Goal: Check status: Check status

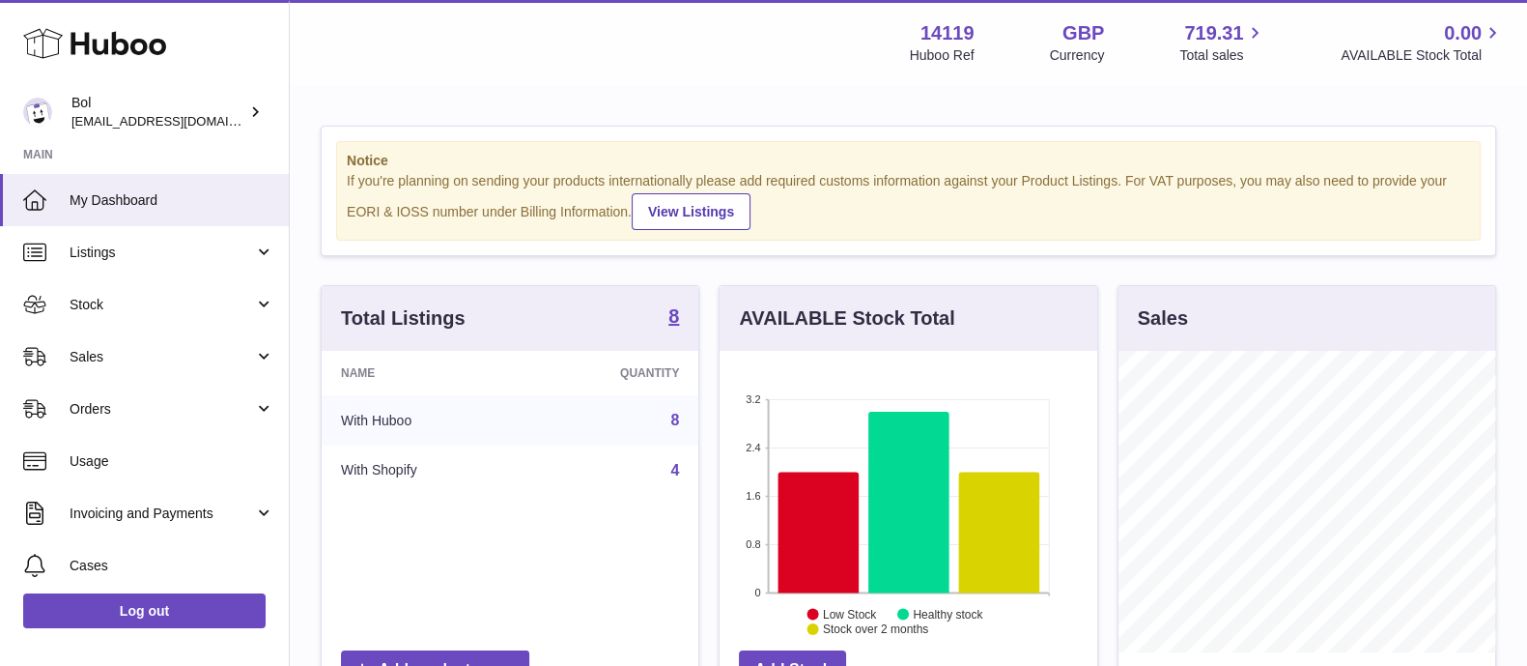
scroll to position [301, 376]
click at [170, 362] on span "Sales" at bounding box center [162, 357] width 185 height 18
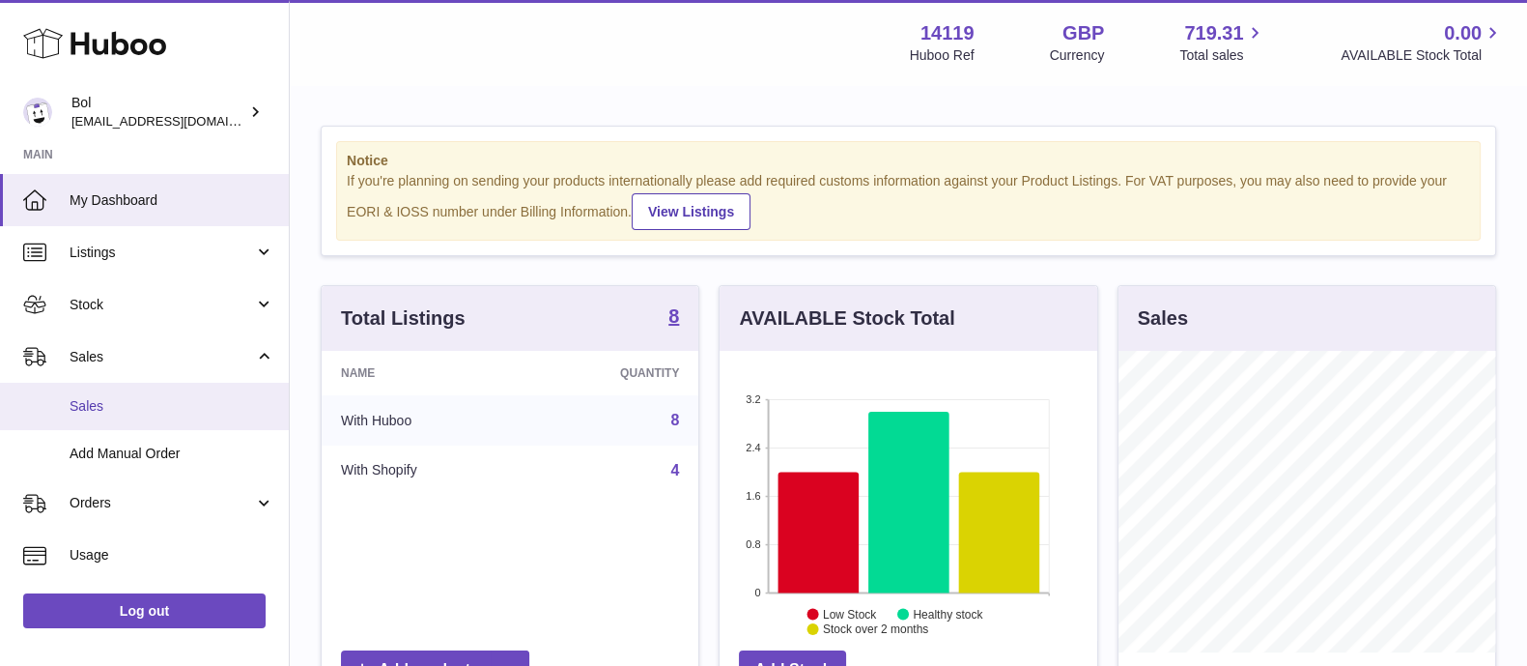
click at [175, 398] on span "Sales" at bounding box center [172, 406] width 205 height 18
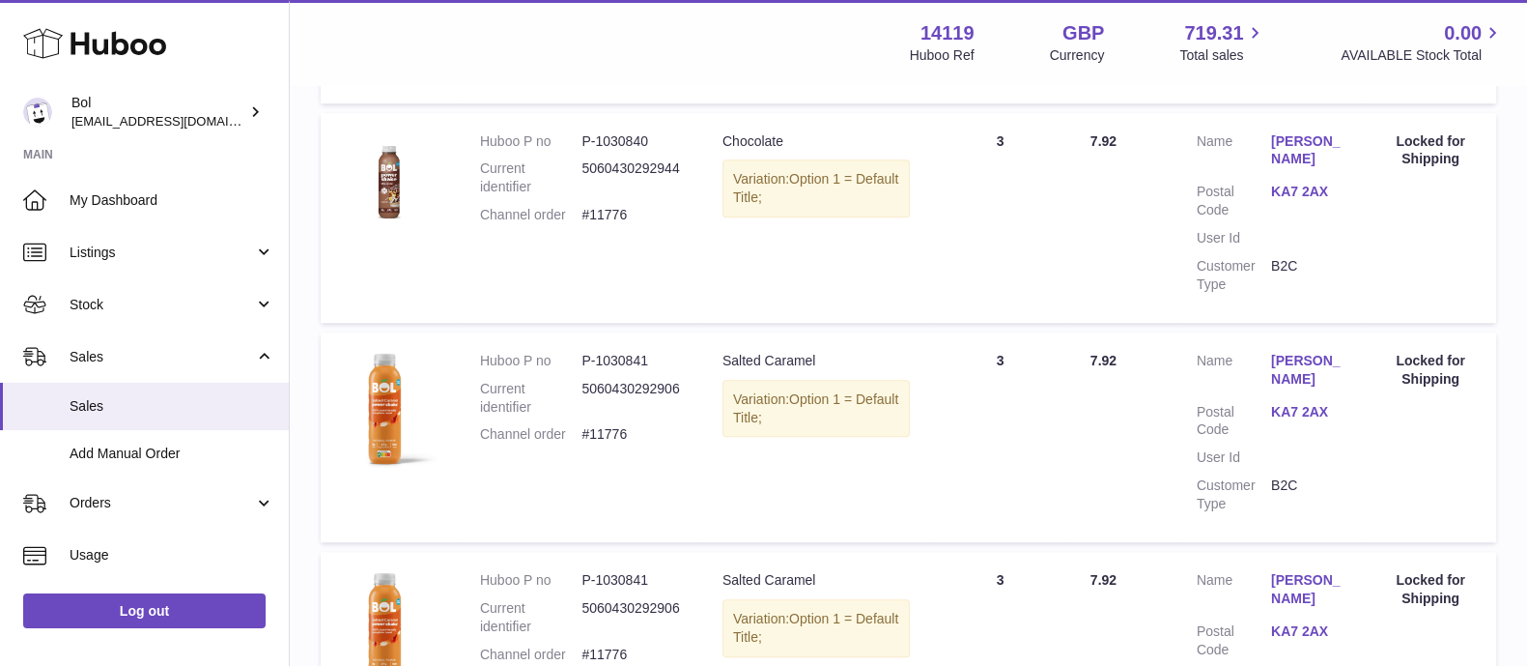
scroll to position [2237, 0]
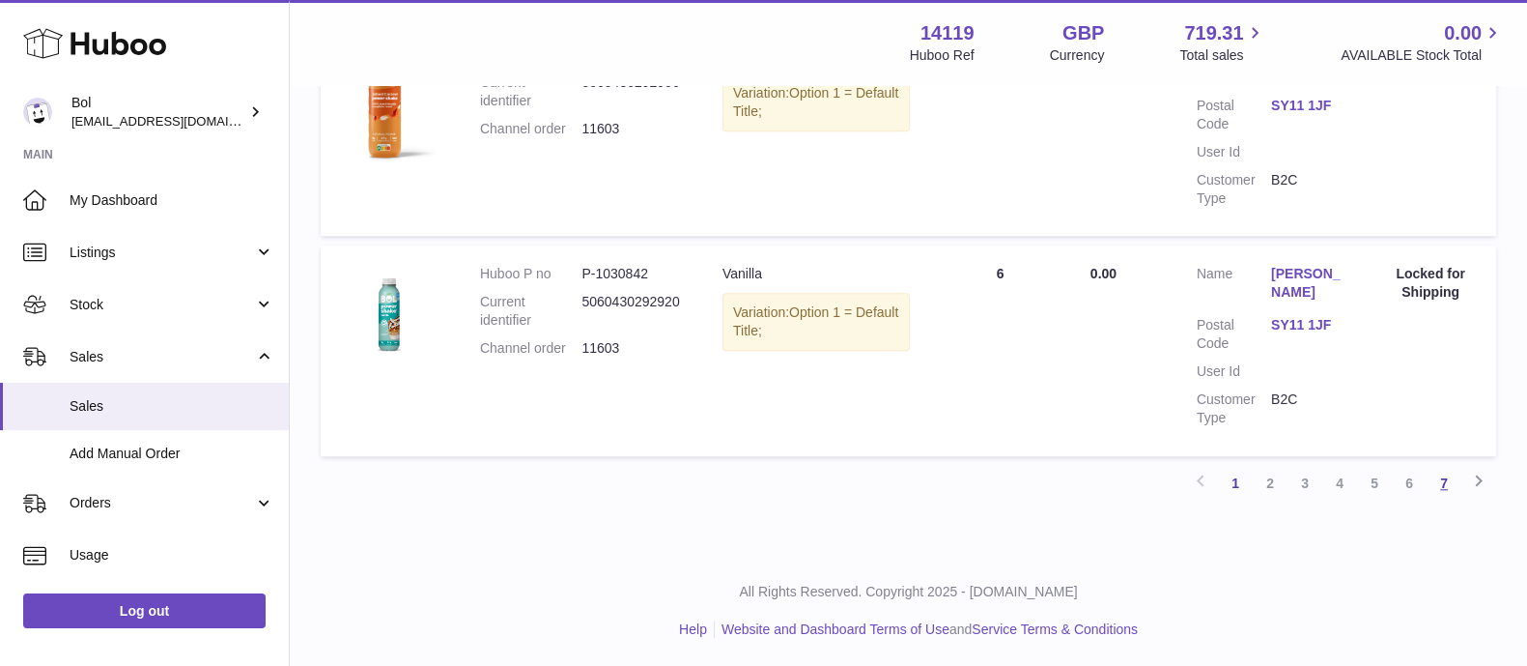
click at [1443, 484] on link "7" at bounding box center [1444, 483] width 35 height 35
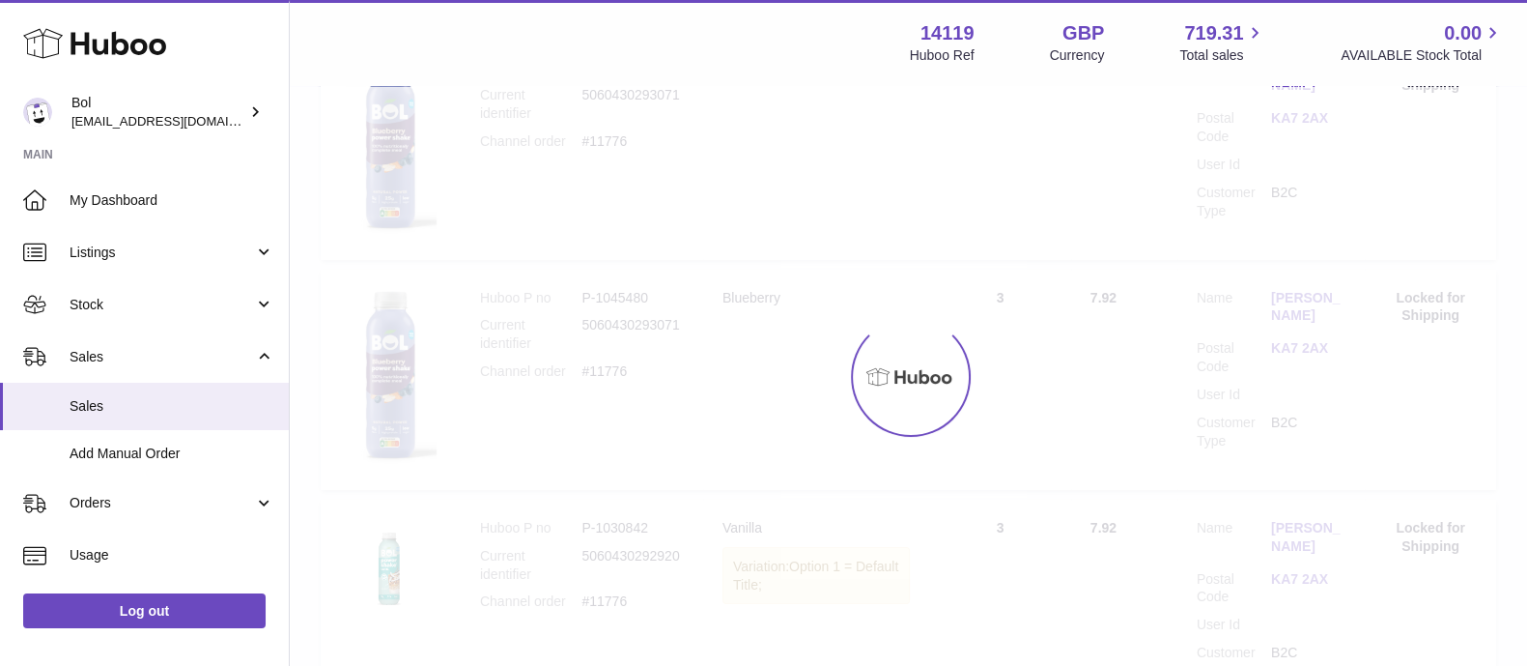
scroll to position [87, 0]
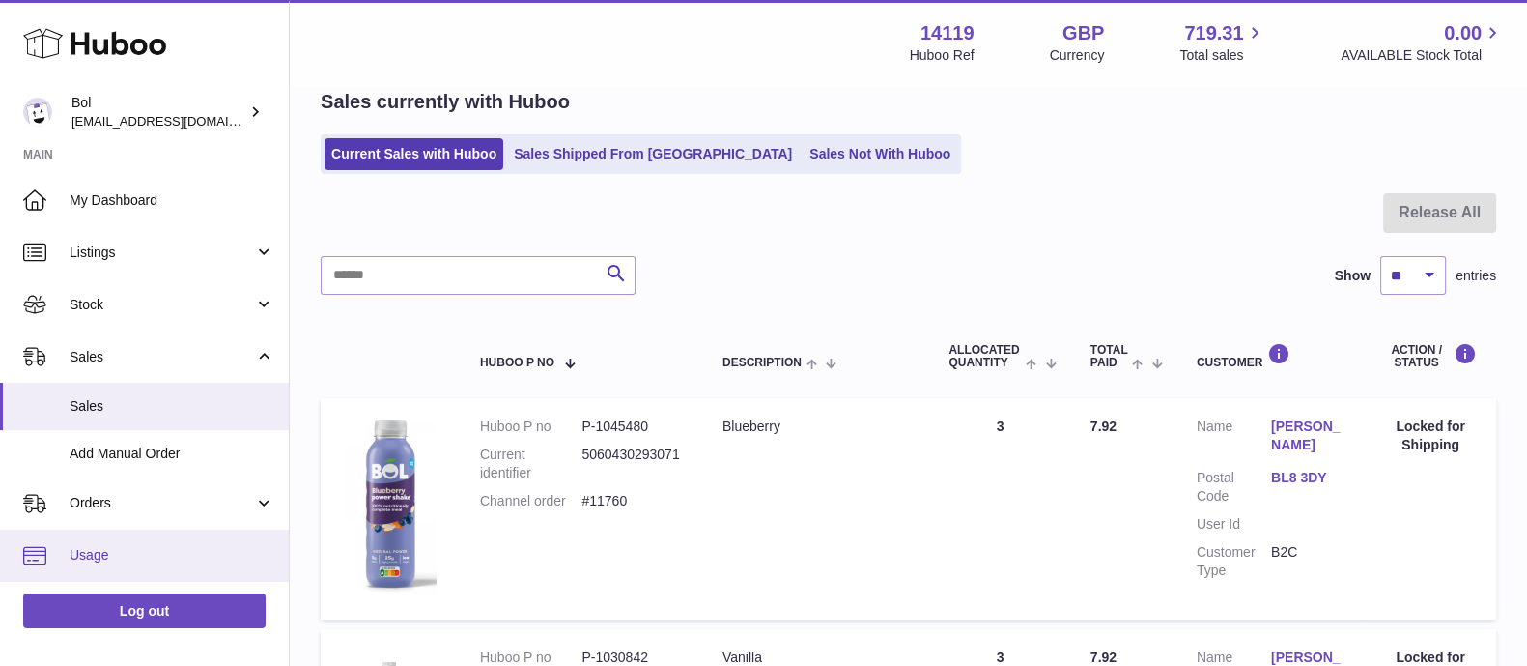
click at [178, 543] on link "Usage" at bounding box center [144, 555] width 289 height 52
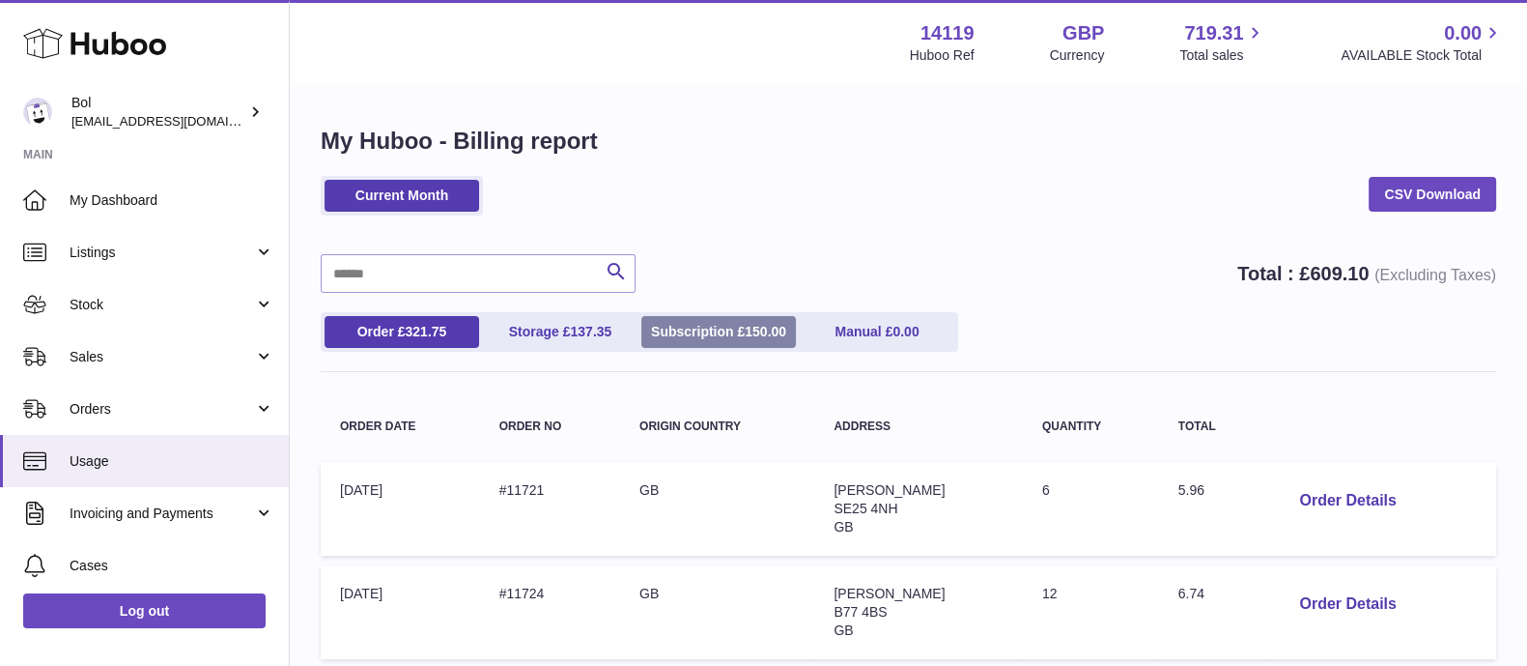
click at [746, 328] on span "150.00" at bounding box center [766, 331] width 42 height 15
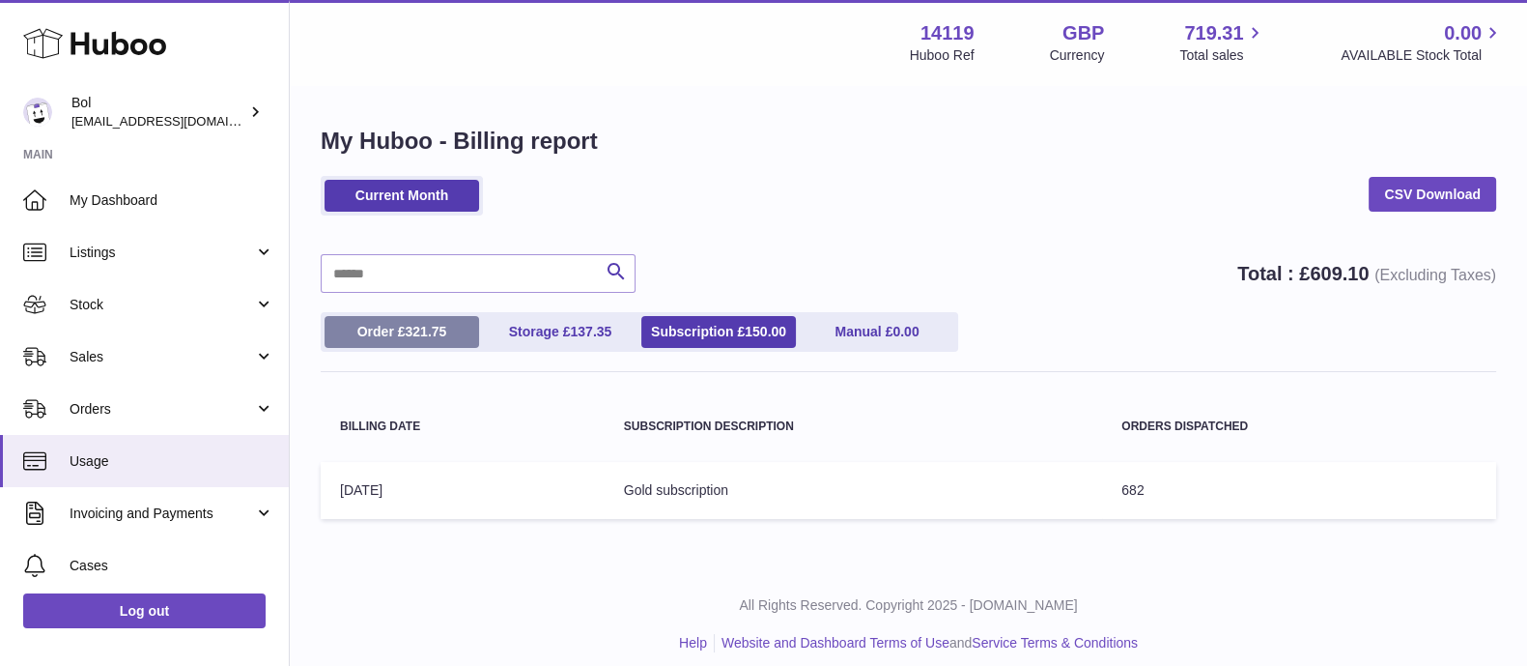
click at [446, 335] on span "321.75" at bounding box center [426, 331] width 42 height 15
